Goal: Information Seeking & Learning: Learn about a topic

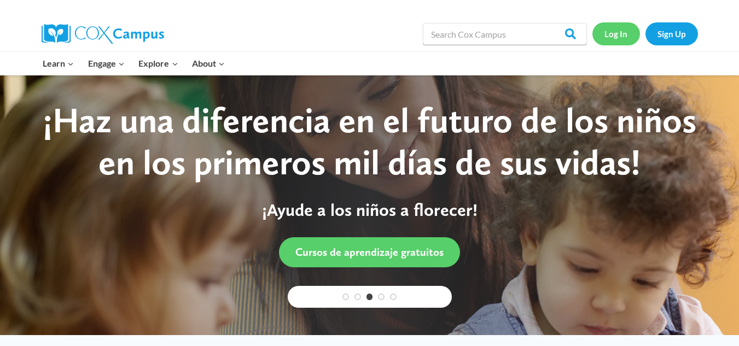
click at [610, 43] on link "Log In" at bounding box center [616, 33] width 48 height 22
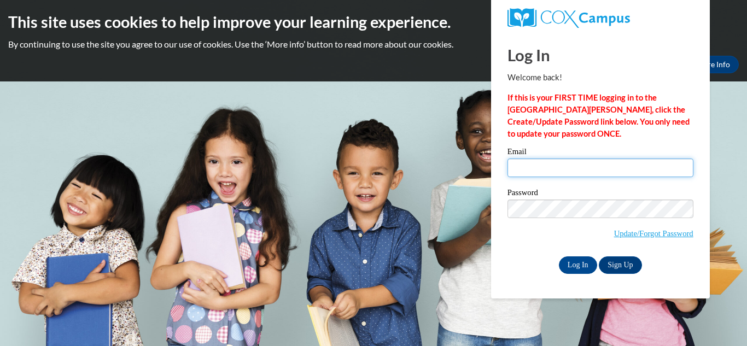
click at [623, 167] on input "Email" at bounding box center [601, 168] width 186 height 19
type input "kdajahlemon0904@gmail.com"
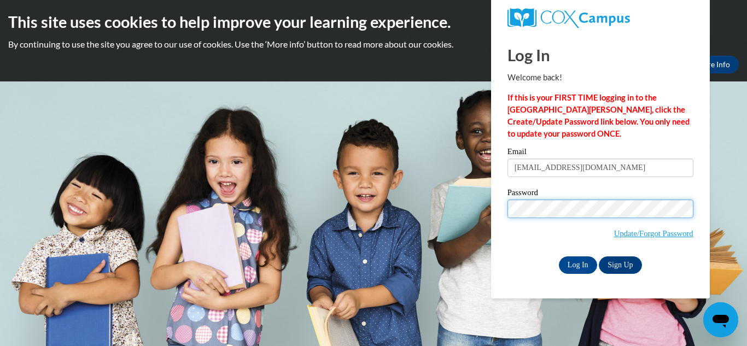
click at [559, 257] on input "Log In" at bounding box center [578, 266] width 38 height 18
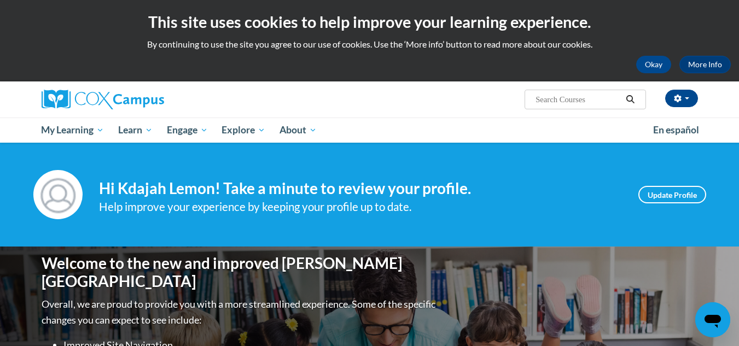
click at [614, 102] on input "Search..." at bounding box center [578, 99] width 88 height 13
type input "language"
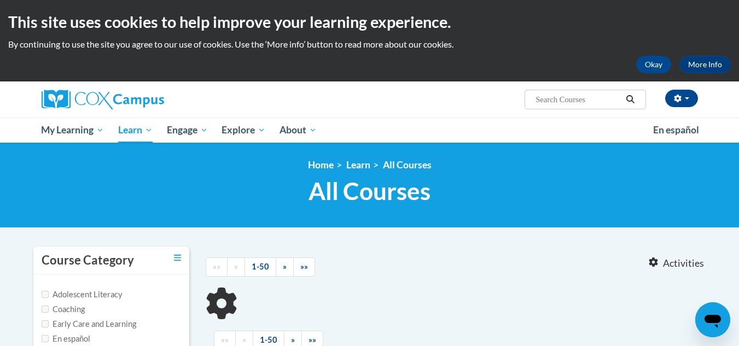
type input "language"
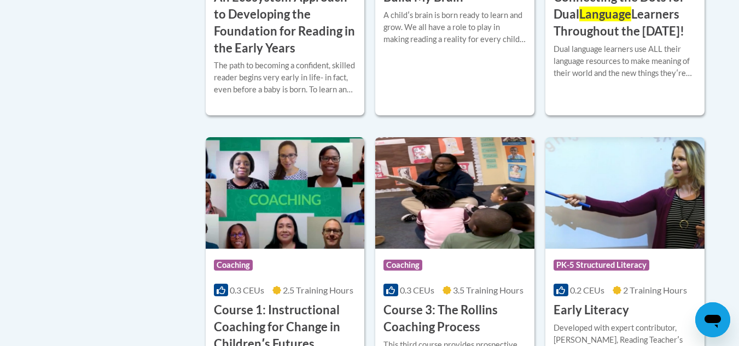
scroll to position [522, 0]
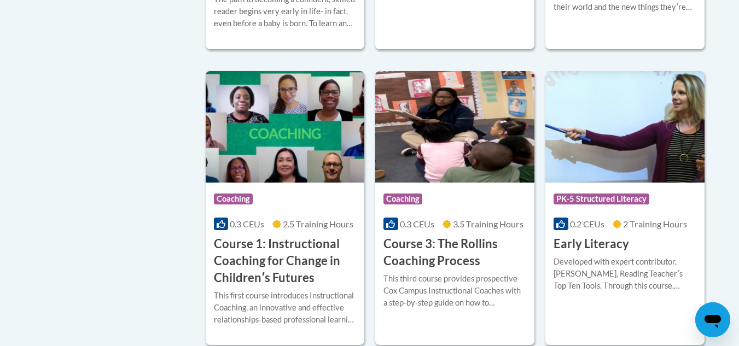
click at [361, 230] on div "Course Category: Coaching 0.3 CEUs 2.5 Training Hours COURSE Course 1: Instruct…" at bounding box center [285, 235] width 159 height 104
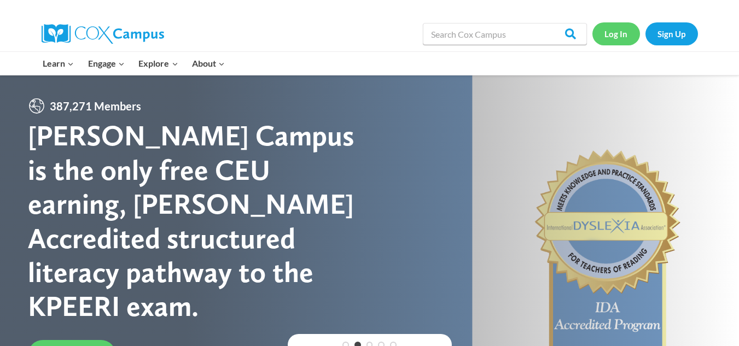
click at [607, 34] on link "Log In" at bounding box center [616, 33] width 48 height 22
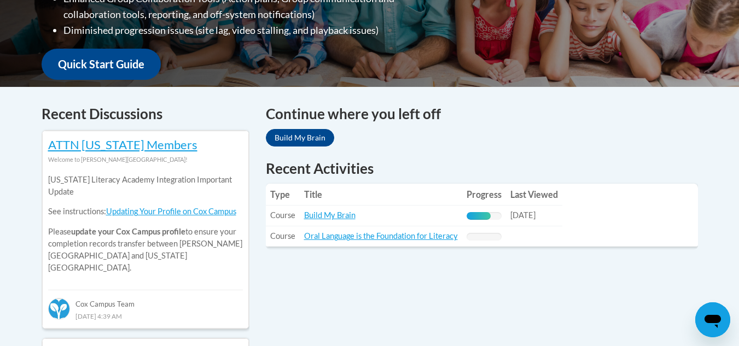
scroll to position [382, 0]
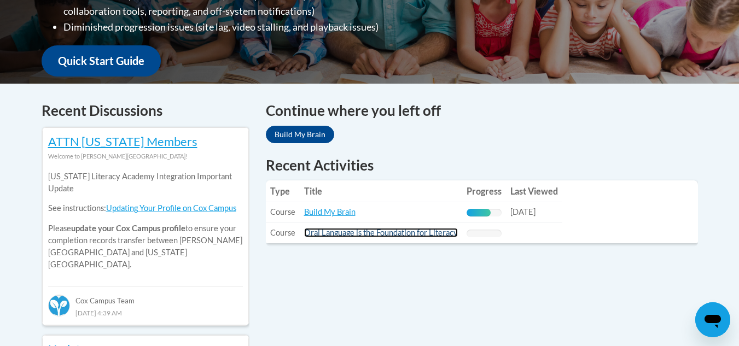
click at [427, 236] on link "Oral Language is the Foundation for Literacy" at bounding box center [381, 232] width 154 height 9
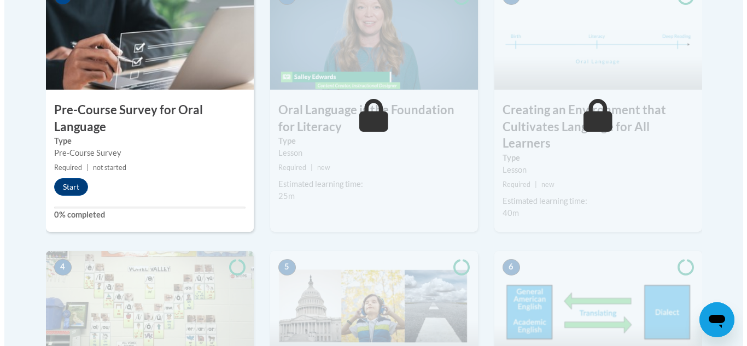
scroll to position [383, 0]
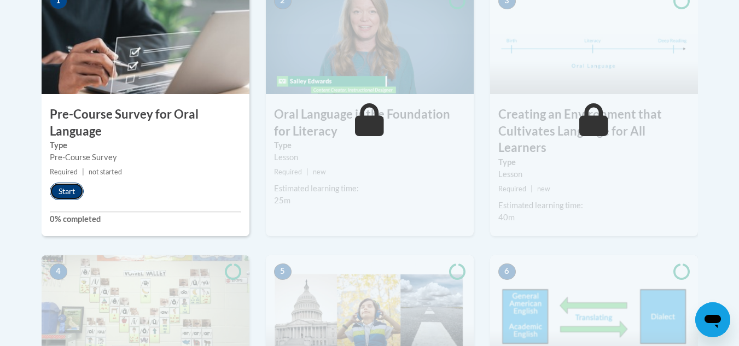
click at [67, 190] on button "Start" at bounding box center [67, 192] width 34 height 18
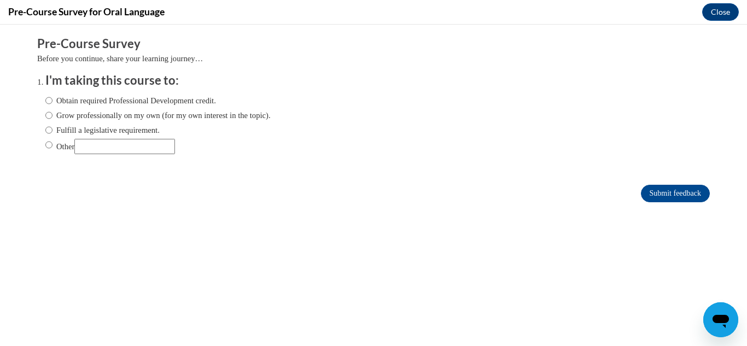
scroll to position [0, 0]
click at [45, 114] on input "Grow professionally on my own (for my own interest in the topic)." at bounding box center [48, 115] width 7 height 12
radio input "true"
click at [45, 103] on input "Obtain required Professional Development credit." at bounding box center [48, 101] width 7 height 12
radio input "true"
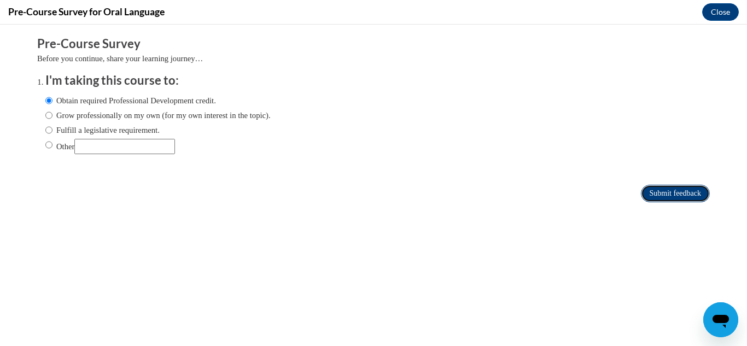
click at [660, 197] on input "Submit feedback" at bounding box center [675, 194] width 69 height 18
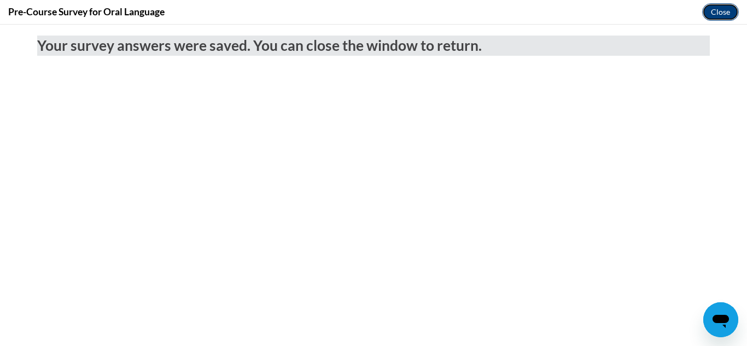
click at [714, 18] on button "Close" at bounding box center [720, 12] width 37 height 18
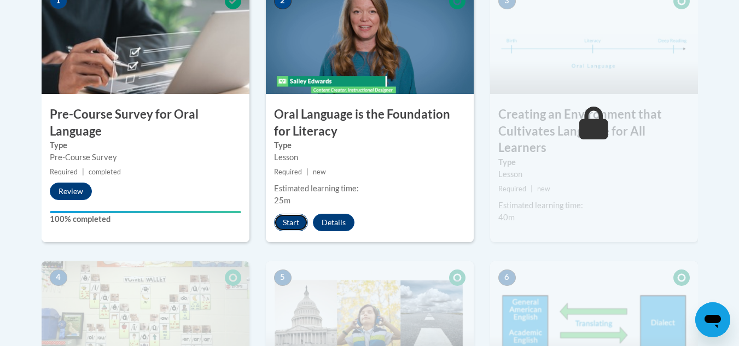
click at [290, 225] on button "Start" at bounding box center [291, 223] width 34 height 18
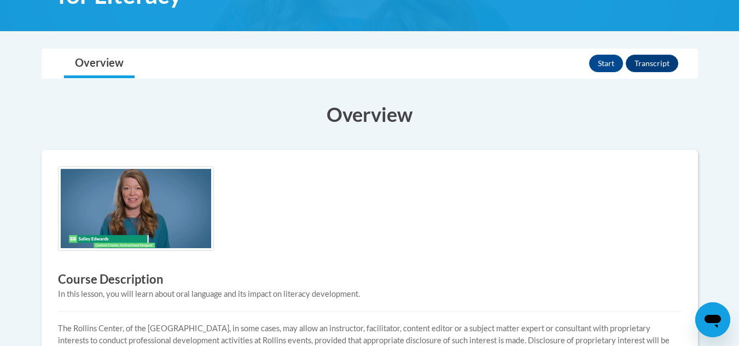
scroll to position [235, 0]
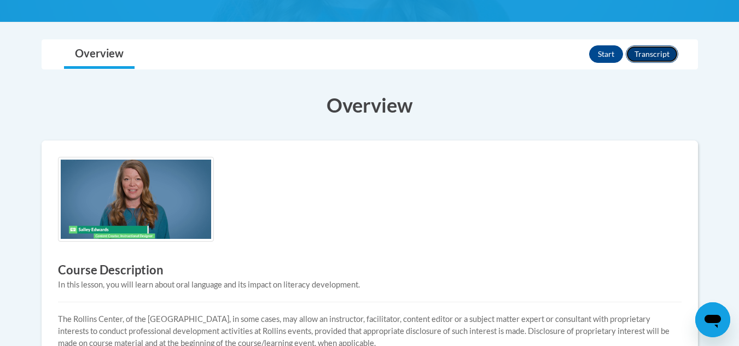
click at [663, 51] on button "Transcript" at bounding box center [652, 54] width 53 height 18
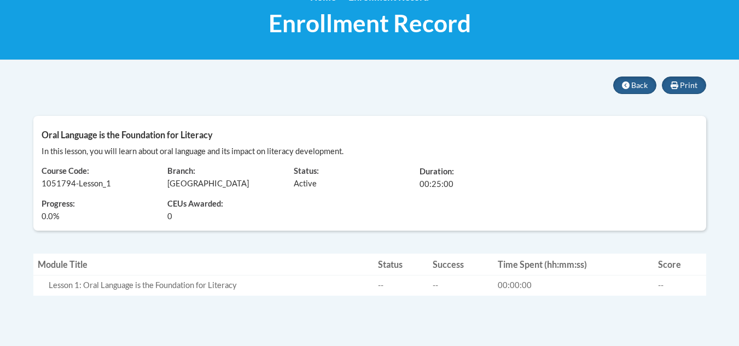
scroll to position [170, 0]
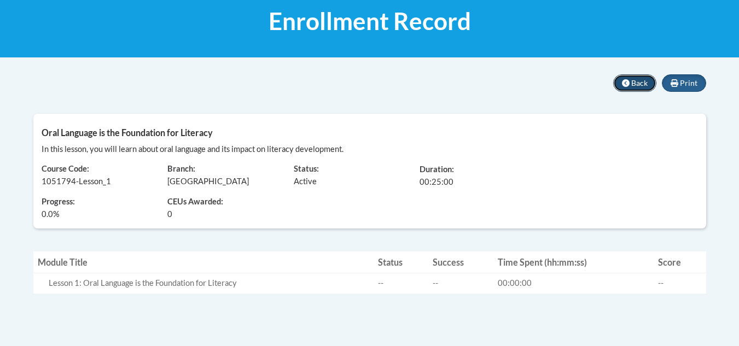
click at [643, 83] on span "Back" at bounding box center [639, 82] width 16 height 9
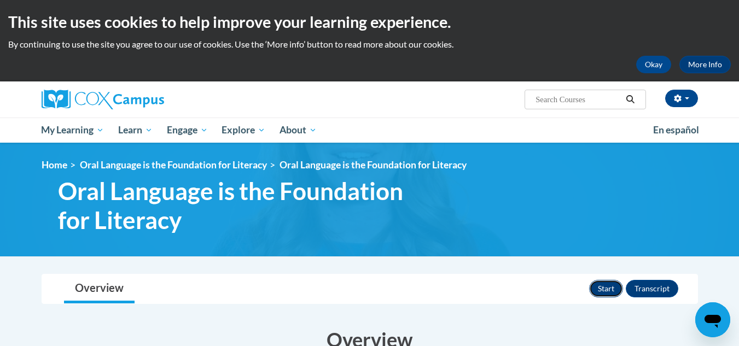
click at [603, 288] on button "Start" at bounding box center [606, 289] width 34 height 18
